Goal: Transaction & Acquisition: Obtain resource

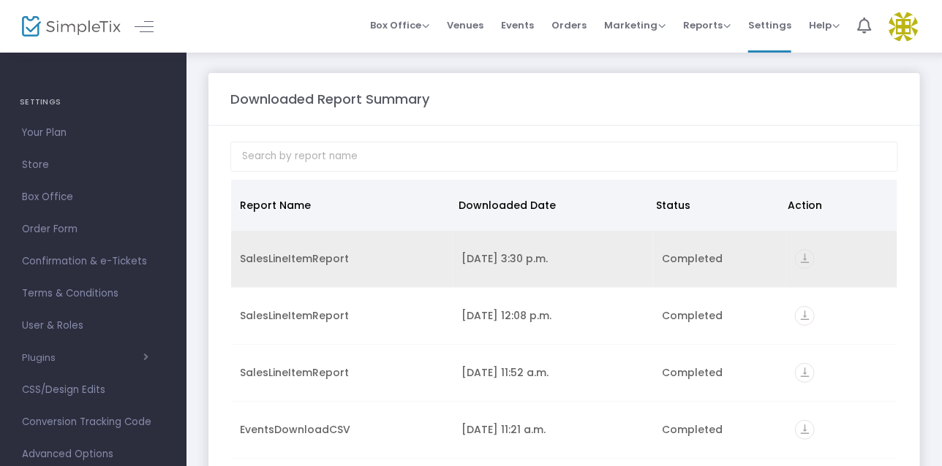
click at [284, 253] on div "SalesLineItemReport" at bounding box center [342, 258] width 205 height 15
click at [804, 259] on icon "vertical_align_bottom" at bounding box center [805, 259] width 20 height 20
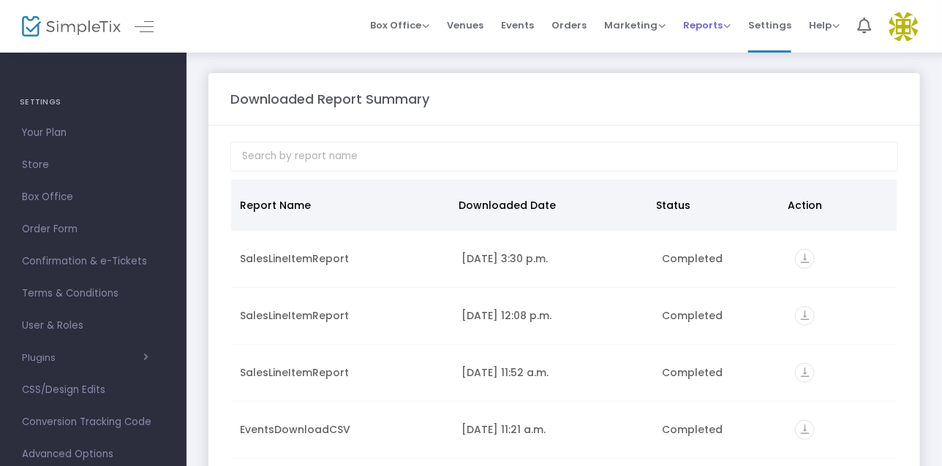
click at [697, 25] on span "Reports" at bounding box center [707, 25] width 48 height 14
click at [705, 75] on li "Sales Reports" at bounding box center [730, 77] width 95 height 29
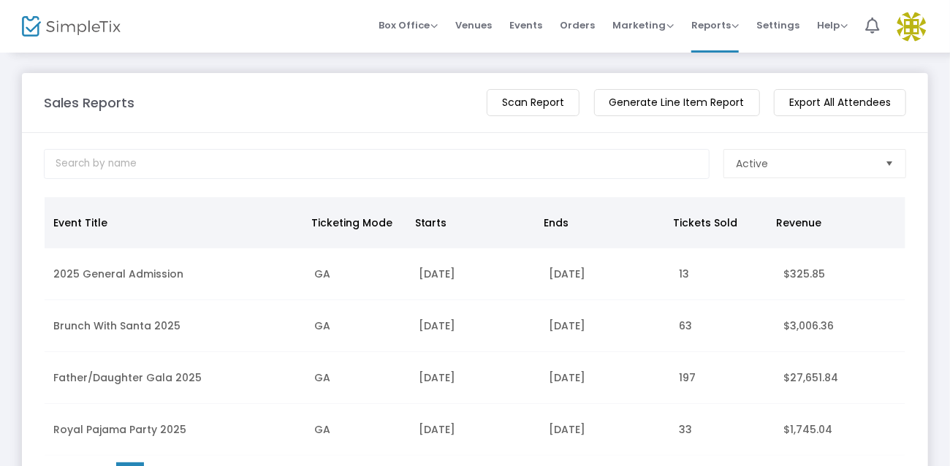
click at [719, 102] on m-button "Generate Line Item Report" at bounding box center [677, 102] width 166 height 27
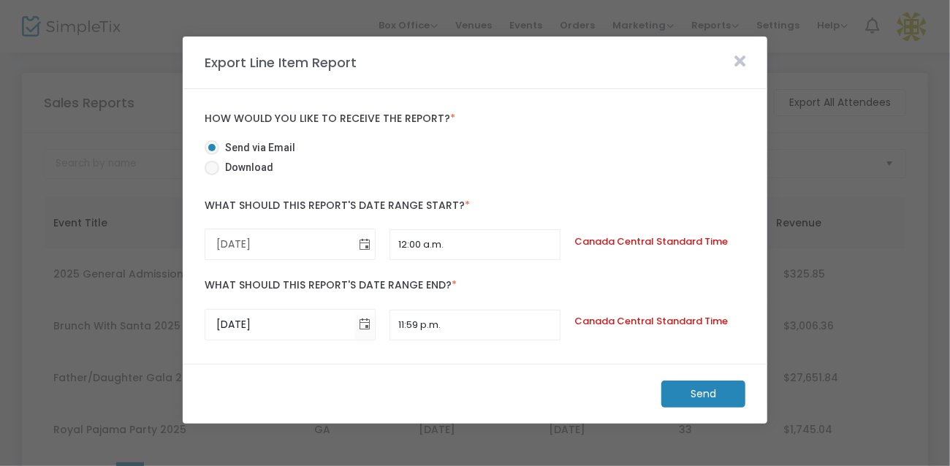
click at [365, 244] on span "Toggle calendar" at bounding box center [364, 244] width 24 height 24
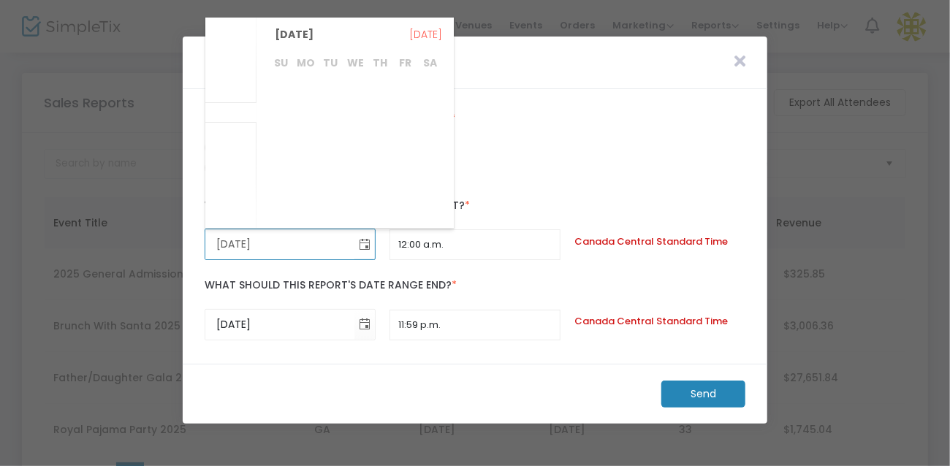
scroll to position [284524, 0]
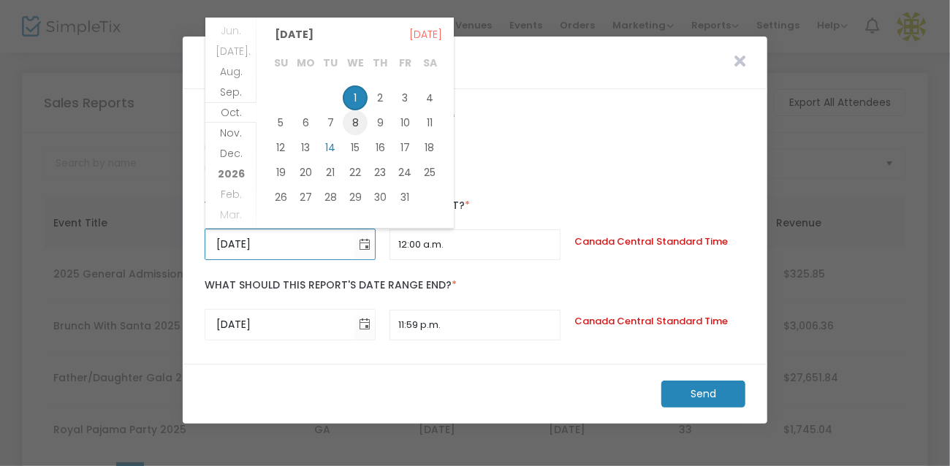
click at [357, 117] on span "8" at bounding box center [355, 122] width 25 height 25
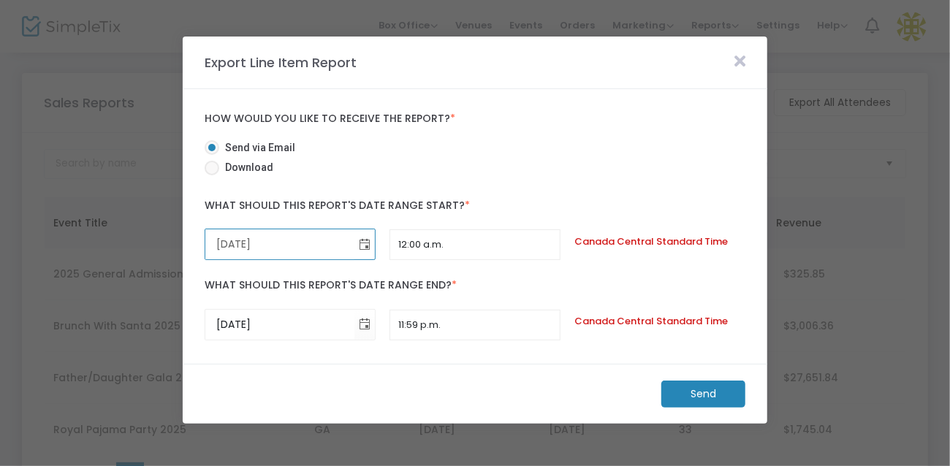
click at [365, 239] on span "Toggle calendar" at bounding box center [364, 244] width 24 height 24
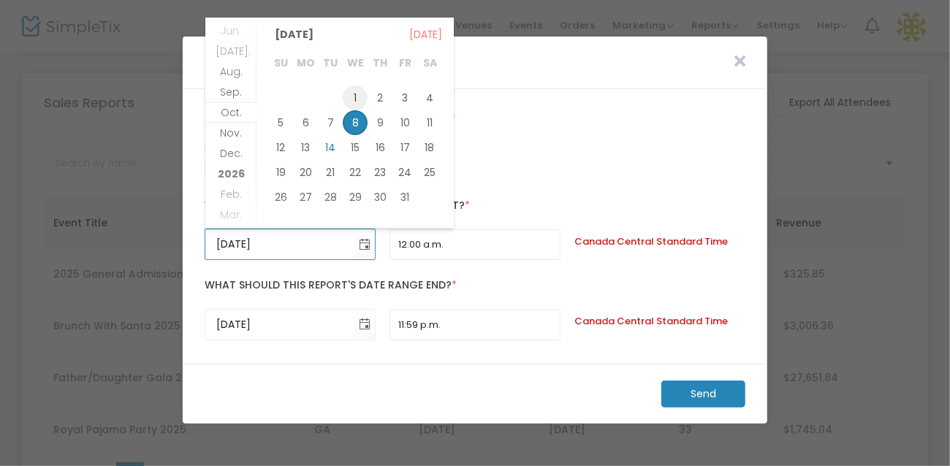
click at [355, 94] on span "1" at bounding box center [355, 98] width 25 height 25
type input "[DATE]"
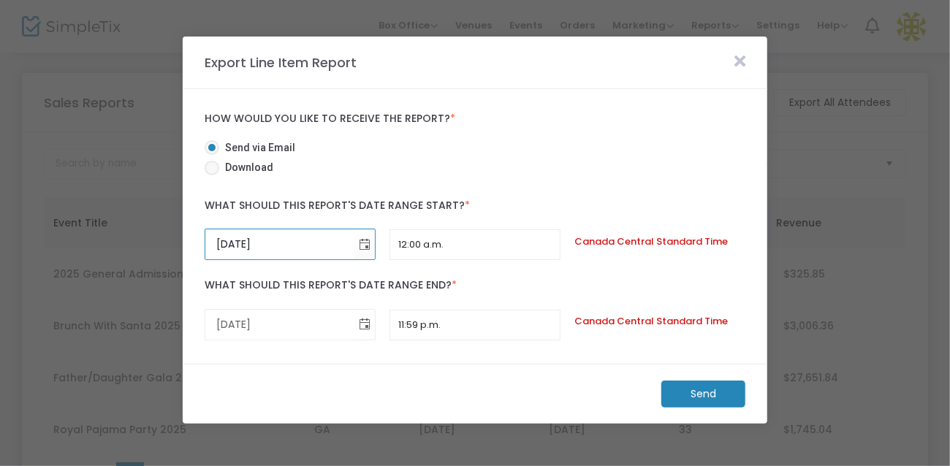
click at [368, 321] on span "Toggle calendar" at bounding box center [364, 325] width 24 height 24
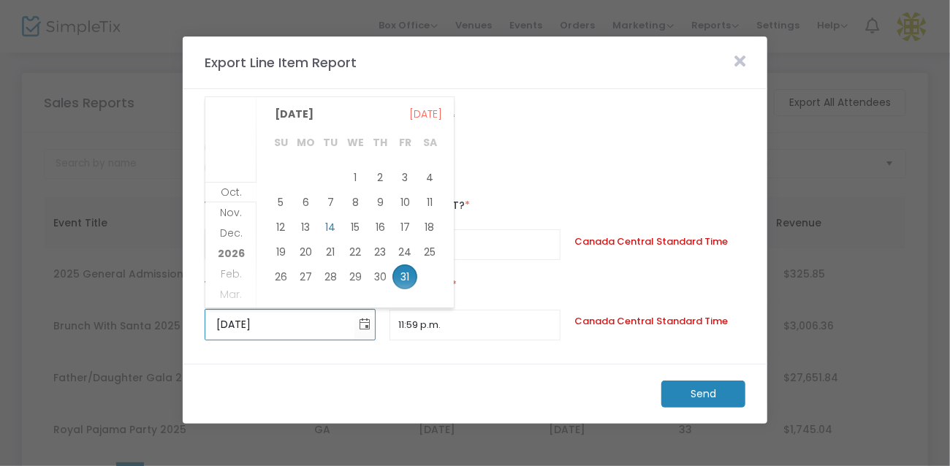
drag, startPoint x: 352, startPoint y: 197, endPoint x: 377, endPoint y: 203, distance: 25.7
click at [354, 197] on span "8" at bounding box center [355, 202] width 25 height 25
type input "[DATE]"
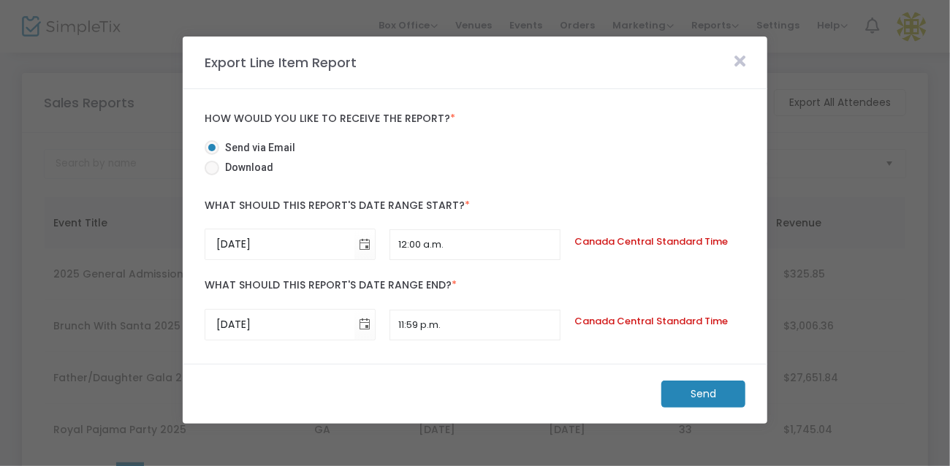
click at [722, 392] on m-button "Send" at bounding box center [704, 394] width 84 height 27
